Goal: Check status: Check status

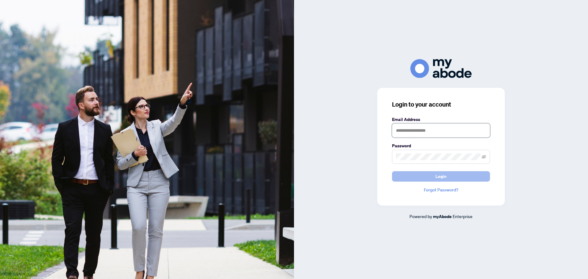
type input "**********"
click at [438, 179] on span "Login" at bounding box center [440, 176] width 11 height 10
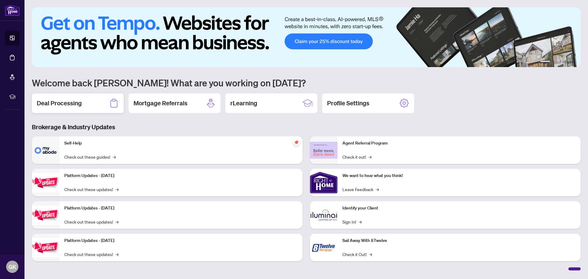
click at [72, 102] on h2 "Deal Processing" at bounding box center [59, 103] width 45 height 9
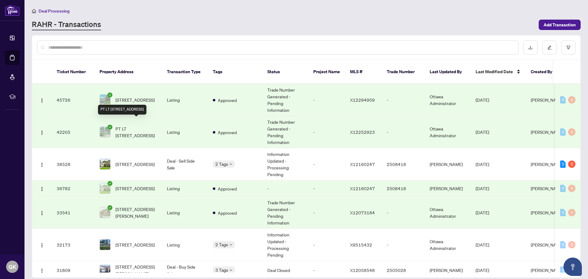
click at [128, 126] on span "PT LT [STREET_ADDRESS]" at bounding box center [136, 131] width 42 height 13
